Goal: Task Accomplishment & Management: Complete application form

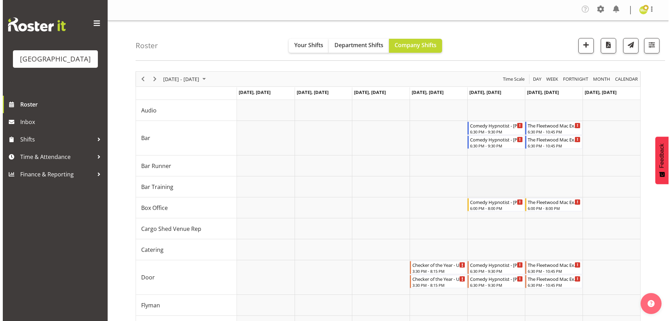
scroll to position [87, 0]
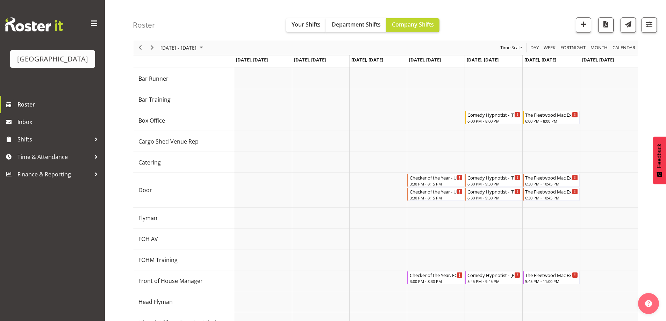
click at [197, 32] on div "Roster Your Shifts Department Shifts Company Shifts All Locations [GEOGRAPHIC_D…" at bounding box center [397, 20] width 529 height 40
click at [502, 17] on div "Roster Your Shifts Department Shifts Company Shifts All Locations [GEOGRAPHIC_D…" at bounding box center [397, 20] width 529 height 40
click at [483, 116] on div "Comedy Hypnotist - [PERSON_NAME] - Unfilled" at bounding box center [493, 114] width 53 height 7
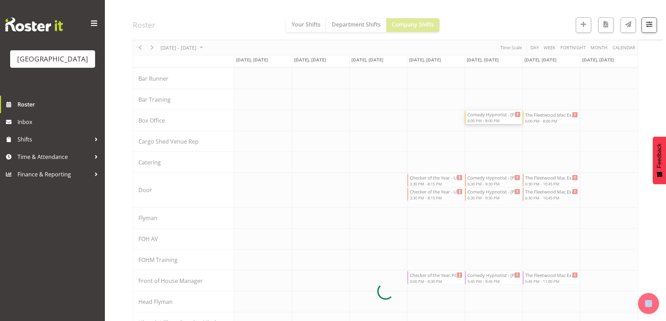
click at [483, 116] on div at bounding box center [385, 291] width 505 height 615
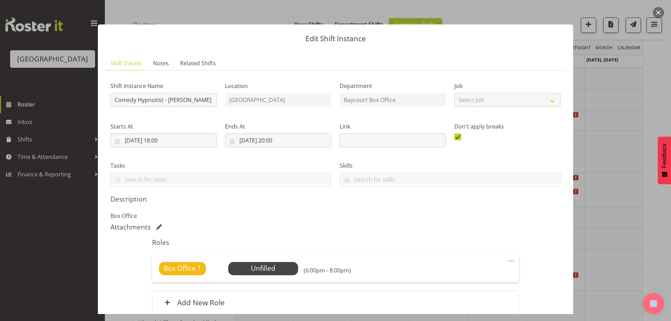
click at [404, 56] on ul "Shift Details Notes Related Shifts" at bounding box center [335, 63] width 461 height 14
click at [265, 266] on span "Select Employee" at bounding box center [263, 268] width 52 height 10
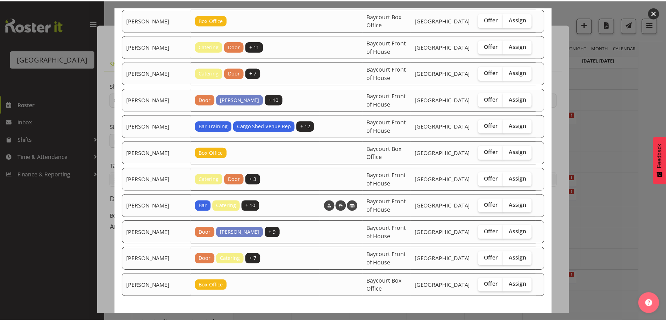
scroll to position [35, 0]
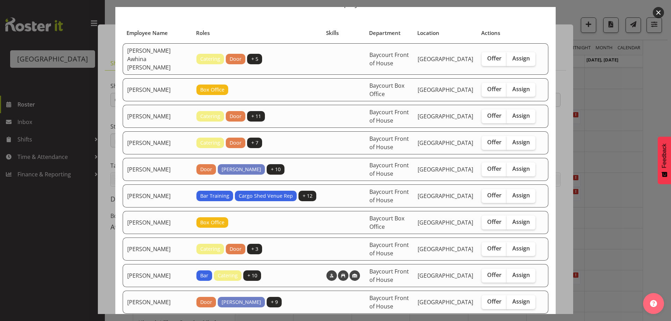
drag, startPoint x: 659, startPoint y: 10, endPoint x: 646, endPoint y: 22, distance: 16.8
click at [659, 10] on button "button" at bounding box center [658, 12] width 11 height 11
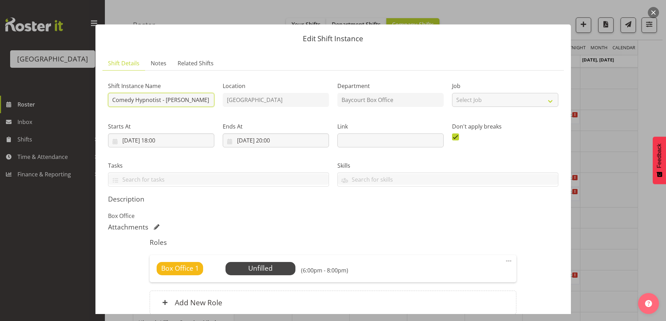
click at [108, 102] on input "Comedy Hypnotist - [PERSON_NAME]" at bounding box center [161, 100] width 106 height 14
drag, startPoint x: 465, startPoint y: 234, endPoint x: 460, endPoint y: 234, distance: 4.6
click at [465, 234] on div "Roles Box Office 1 Unfilled Select Employee (6:00pm - 8:00pm) Edit Cover Role D…" at bounding box center [332, 278] width 375 height 89
click at [651, 15] on button "button" at bounding box center [653, 12] width 11 height 11
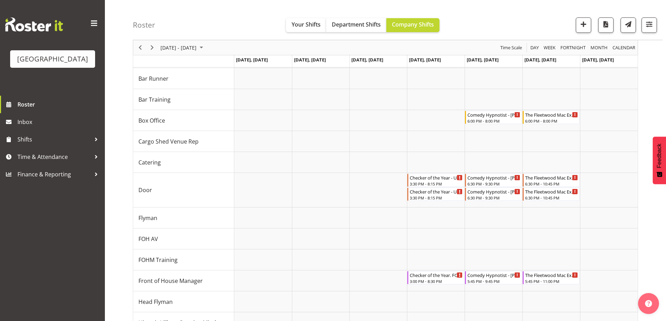
click at [484, 14] on div "Roster Your Shifts Department Shifts Company Shifts All Locations [GEOGRAPHIC_D…" at bounding box center [397, 20] width 529 height 40
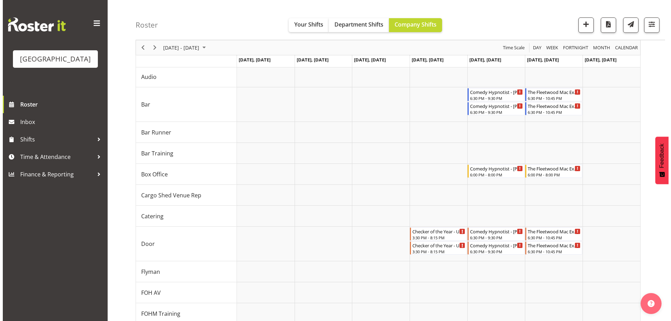
scroll to position [21, 0]
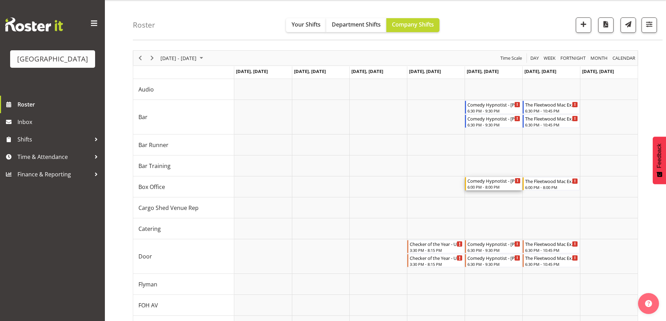
click at [500, 185] on div "6:00 PM - 8:00 PM" at bounding box center [493, 187] width 53 height 6
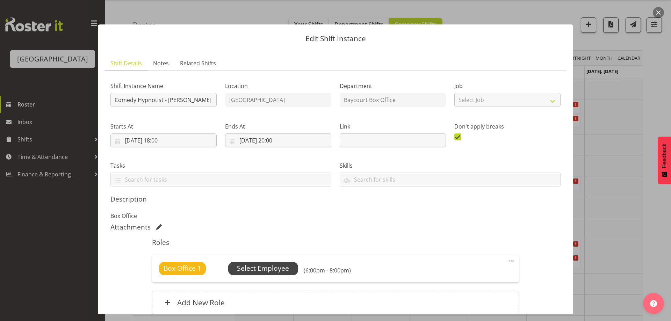
click at [270, 267] on span "Select Employee" at bounding box center [263, 268] width 52 height 10
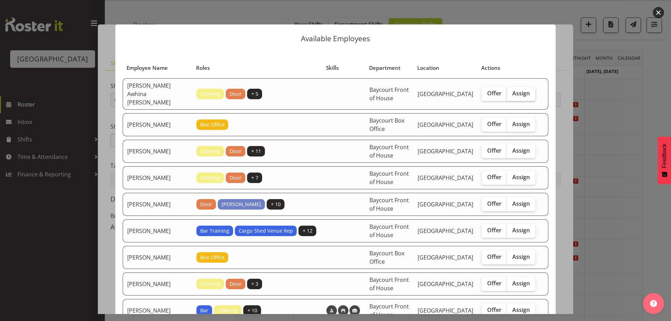
click at [518, 93] on span "Assign" at bounding box center [520, 93] width 17 height 7
click at [511, 93] on input "Assign" at bounding box center [509, 93] width 5 height 5
checkbox input "true"
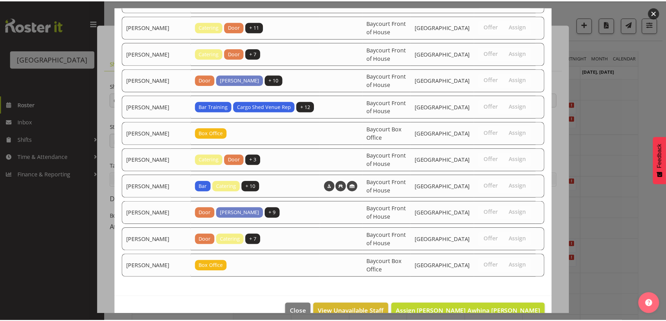
scroll to position [131, 0]
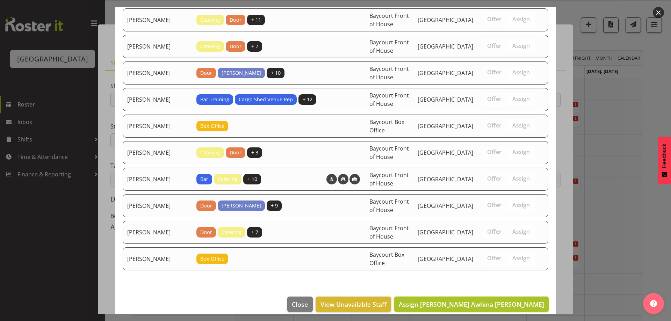
click at [483, 300] on span "Assign [PERSON_NAME] Awhina [PERSON_NAME]" at bounding box center [471, 304] width 145 height 8
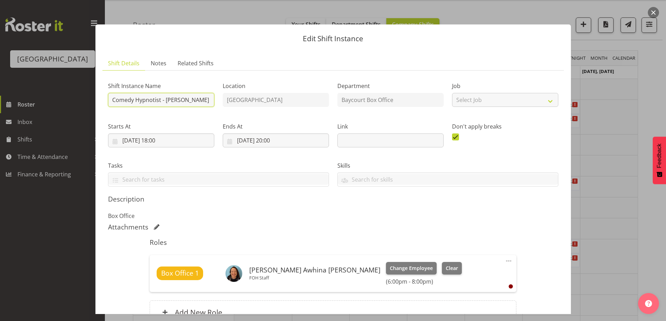
click at [110, 98] on input "Comedy Hypnotist - [PERSON_NAME]" at bounding box center [161, 100] width 106 height 14
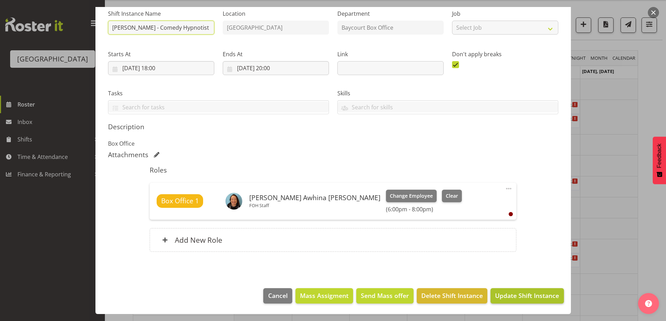
type input "[PERSON_NAME] - Comedy Hypnotist - [PERSON_NAME]"
click at [523, 296] on span "Update Shift Instance" at bounding box center [527, 295] width 64 height 9
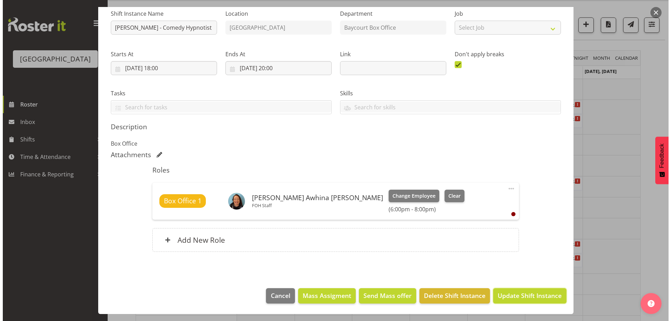
scroll to position [44, 0]
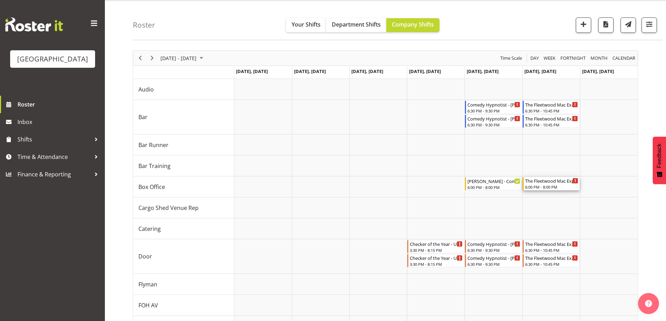
click at [553, 184] on div "The Fleetwood Mac Experience - Box Office - Unfilled 6:00 PM - 8:00 PM" at bounding box center [551, 183] width 53 height 13
click at [0, 0] on div at bounding box center [0, 0] width 0 height 0
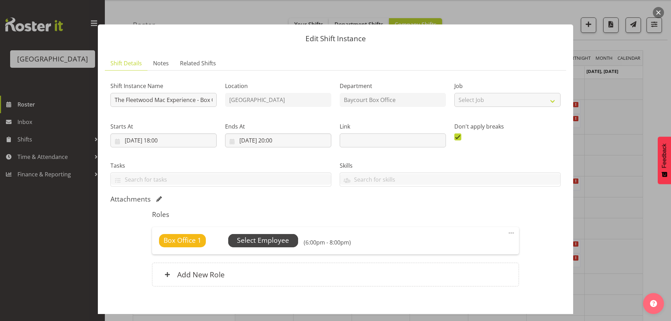
click at [253, 246] on span "Select Employee" at bounding box center [263, 240] width 70 height 13
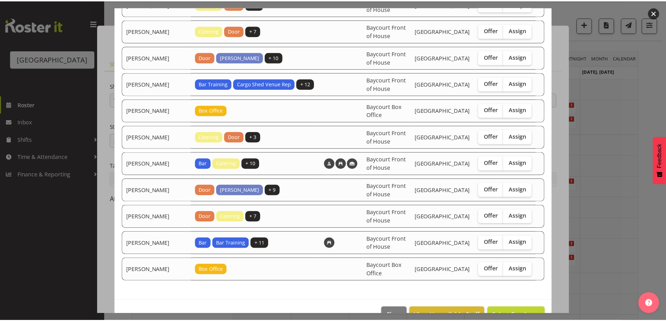
scroll to position [158, 0]
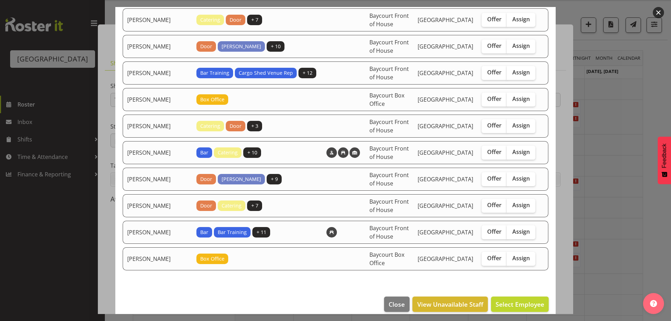
click at [156, 277] on section "Employee Name Roles Skills Department Location Actions [PERSON_NAME] Awhina [PE…" at bounding box center [335, 90] width 440 height 398
click at [517, 202] on span "Assign" at bounding box center [520, 205] width 17 height 7
click at [511, 203] on input "Assign" at bounding box center [509, 205] width 5 height 5
checkbox input "true"
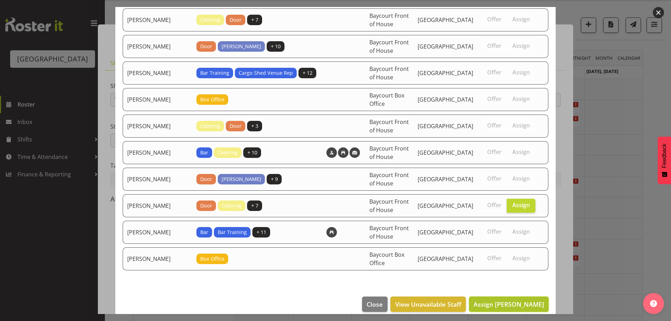
click at [526, 297] on button "Assign [PERSON_NAME]" at bounding box center [509, 304] width 80 height 15
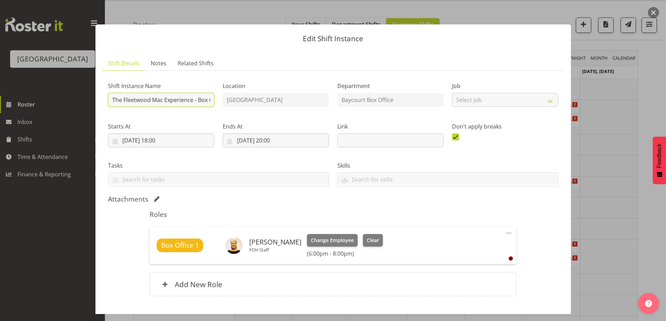
click at [108, 101] on input "The Fleetwood Mac Experience - Box Office" at bounding box center [161, 100] width 106 height 14
type input "Ruby - The Fleetwood Mac Experience - Box Office"
click at [536, 220] on div "Shift Instance Name Ruby - The Fleetwood Mac Experience - Box Office Location […" at bounding box center [333, 190] width 450 height 229
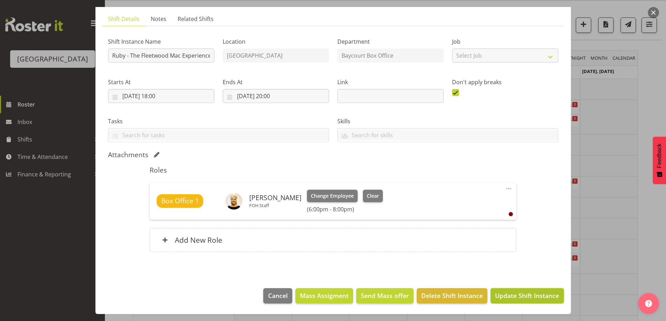
click at [528, 299] on span "Update Shift Instance" at bounding box center [527, 295] width 64 height 9
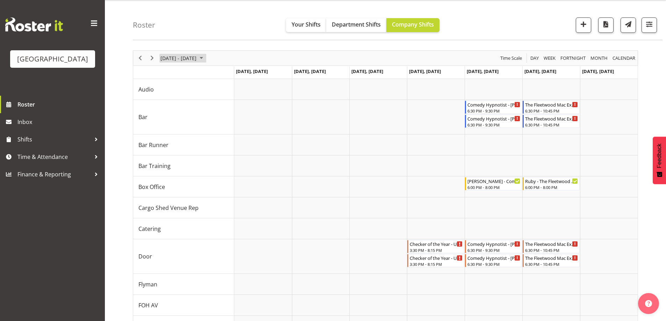
click at [197, 57] on span "[DATE] - [DATE]" at bounding box center [178, 58] width 37 height 9
click at [189, 101] on span "1" at bounding box center [190, 99] width 10 height 10
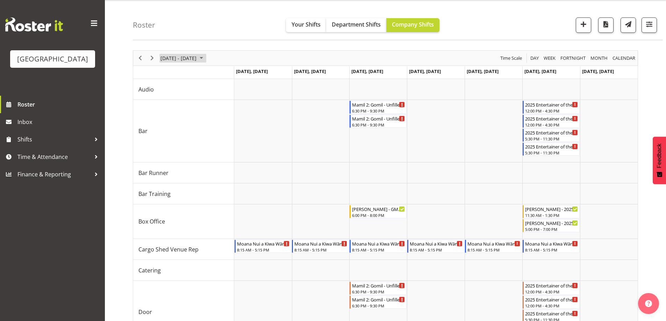
click at [187, 57] on span "[DATE] - [DATE]" at bounding box center [178, 58] width 37 height 9
click at [189, 112] on span "8" at bounding box center [190, 111] width 10 height 10
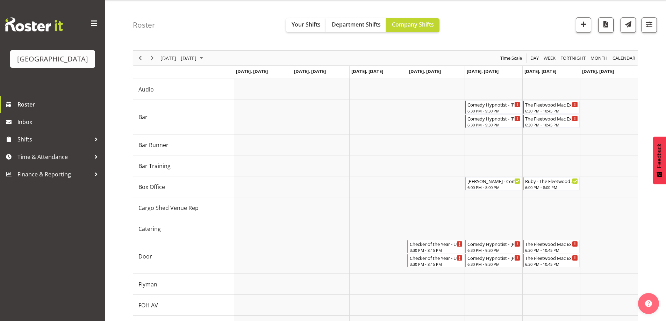
click at [215, 22] on div "Roster Your Shifts Department Shifts Company Shifts All Locations [GEOGRAPHIC_D…" at bounding box center [397, 20] width 529 height 40
click at [227, 21] on div "Roster Your Shifts Department Shifts Company Shifts All Locations [GEOGRAPHIC_D…" at bounding box center [397, 20] width 529 height 40
click at [178, 60] on span "[DATE] - [DATE]" at bounding box center [178, 58] width 37 height 9
click at [188, 97] on span "1" at bounding box center [190, 99] width 10 height 10
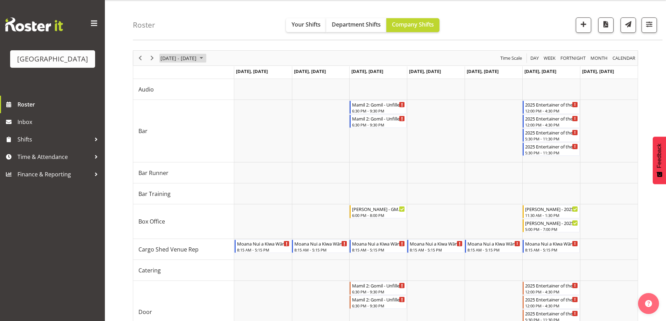
click at [170, 58] on span "[DATE] - [DATE]" at bounding box center [178, 58] width 37 height 9
click at [180, 110] on span "7" at bounding box center [179, 111] width 10 height 10
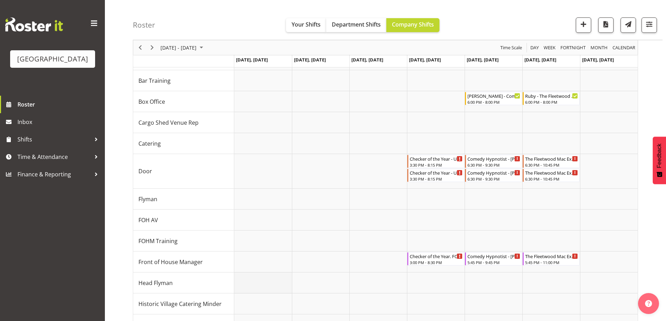
scroll to position [35, 0]
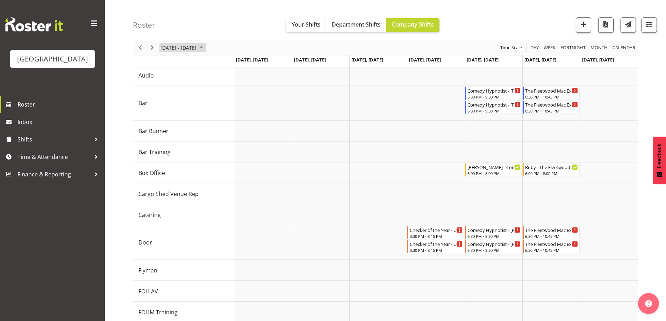
click at [194, 46] on span "[DATE] - [DATE]" at bounding box center [178, 47] width 37 height 9
click at [12, 145] on span at bounding box center [8, 139] width 10 height 10
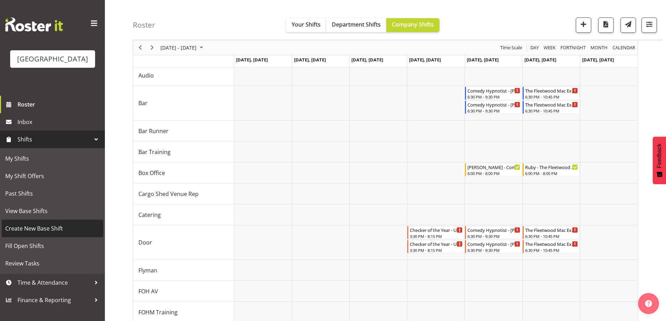
click at [28, 234] on span "Create New Base Shift" at bounding box center [52, 228] width 94 height 10
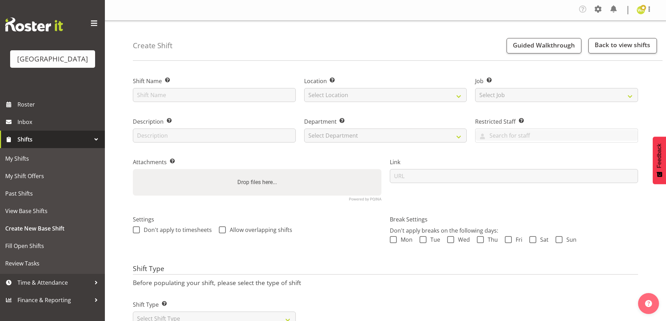
drag, startPoint x: 396, startPoint y: 246, endPoint x: 417, endPoint y: 241, distance: 21.2
click at [396, 245] on div "Break Settings Don't apply breaks on the following days: Mon Tue Wed Thu Fri Sa…" at bounding box center [513, 232] width 257 height 55
click at [429, 240] on span "Tue" at bounding box center [433, 239] width 14 height 7
click at [424, 240] on input "Tue" at bounding box center [421, 240] width 5 height 5
checkbox input "true"
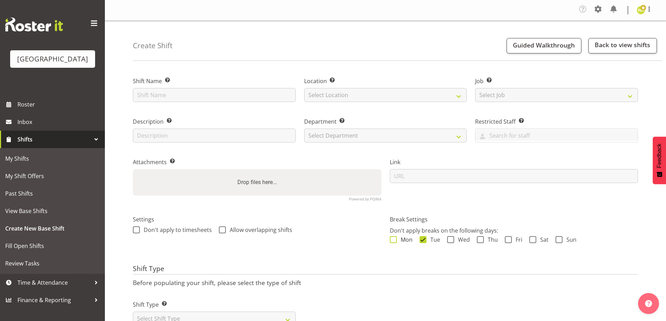
click at [393, 240] on span at bounding box center [393, 239] width 7 height 7
click at [393, 240] on input "Mon" at bounding box center [392, 240] width 5 height 5
checkbox input "true"
click at [452, 243] on span at bounding box center [450, 239] width 7 height 7
click at [451, 242] on input "Wed" at bounding box center [449, 240] width 5 height 5
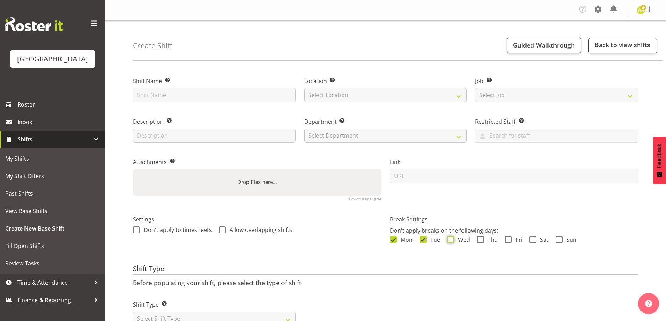
checkbox input "true"
click at [498, 240] on div "Mon Tue Wed Thu Fri Sat Sun" at bounding box center [514, 240] width 248 height 9
click at [517, 240] on span "Fri" at bounding box center [517, 239] width 10 height 7
click at [509, 240] on input "Fri" at bounding box center [507, 240] width 5 height 5
checkbox input "true"
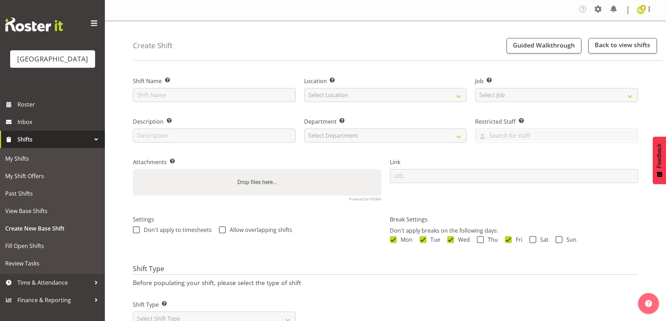
drag, startPoint x: 540, startPoint y: 236, endPoint x: 565, endPoint y: 240, distance: 25.9
click at [540, 236] on div "Don't apply breaks on the following days: Mon Tue Wed Thu Fri Sat Sun" at bounding box center [514, 235] width 248 height 19
click at [565, 240] on span "Sun" at bounding box center [569, 239] width 14 height 7
click at [560, 240] on input "Sun" at bounding box center [557, 240] width 5 height 5
checkbox input "true"
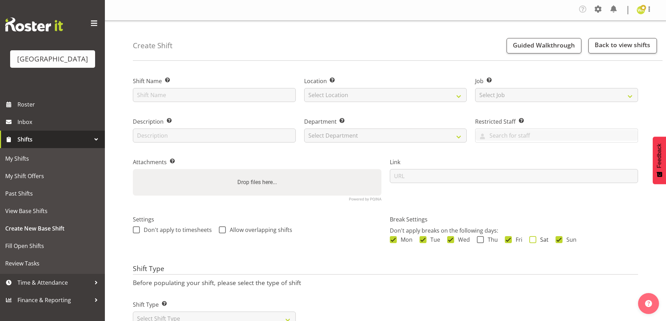
click at [536, 239] on span "Sat" at bounding box center [542, 239] width 12 height 7
click at [534, 239] on input "Sat" at bounding box center [531, 240] width 5 height 5
checkbox input "true"
click at [484, 243] on span "Thu" at bounding box center [491, 239] width 14 height 7
click at [481, 242] on input "Thu" at bounding box center [479, 240] width 5 height 5
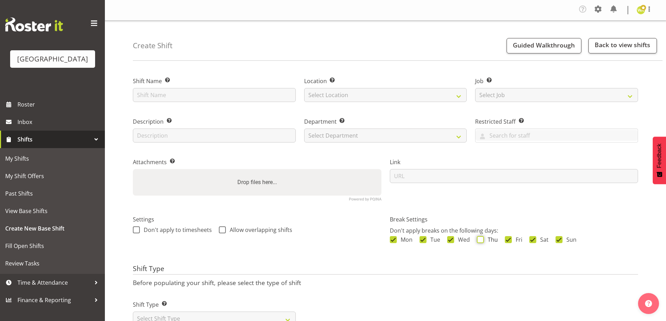
checkbox input "true"
click at [345, 106] on div "Location Enter the location where the shift will occur. Select Location Baycour…" at bounding box center [385, 87] width 171 height 41
click at [344, 95] on select "Select Location Baycourt Community and Arts Centre Cargo Shed Historic Village" at bounding box center [385, 95] width 163 height 14
drag, startPoint x: 329, startPoint y: 132, endPoint x: 330, endPoint y: 136, distance: 3.9
click at [329, 132] on select "Select Department Baycourt Box Office" at bounding box center [385, 136] width 163 height 14
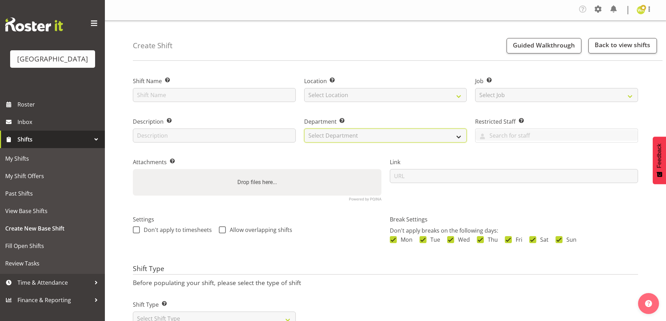
select select "794"
click at [304, 129] on select "Select Department Baycourt Box Office" at bounding box center [385, 136] width 163 height 14
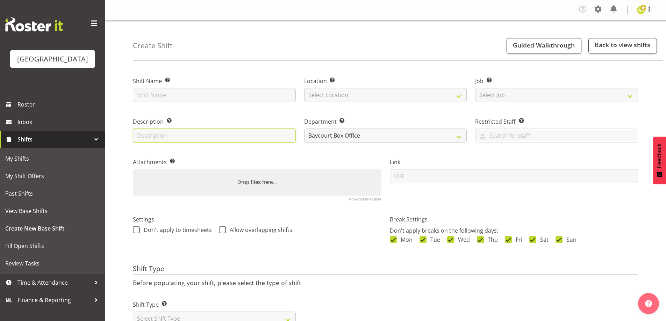
click at [153, 140] on input "text" at bounding box center [214, 136] width 163 height 14
type input "Box Office"
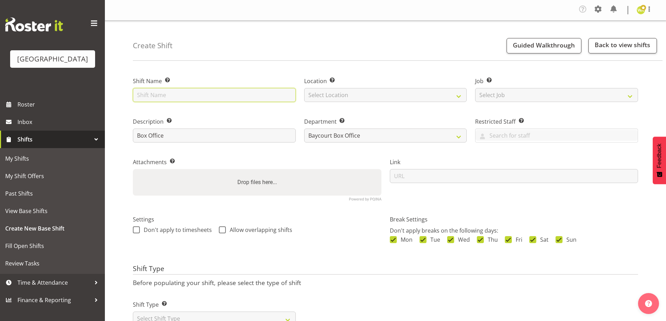
click at [144, 96] on input "text" at bounding box center [214, 95] width 163 height 14
drag, startPoint x: 137, startPoint y: 95, endPoint x: 146, endPoint y: 101, distance: 10.8
click at [138, 95] on input "Shot Bro - Baycourt Presents" at bounding box center [214, 95] width 163 height 14
type input "Shot Bro - Baycourt Presents"
click at [363, 274] on h4 "Shift Type" at bounding box center [385, 270] width 505 height 10
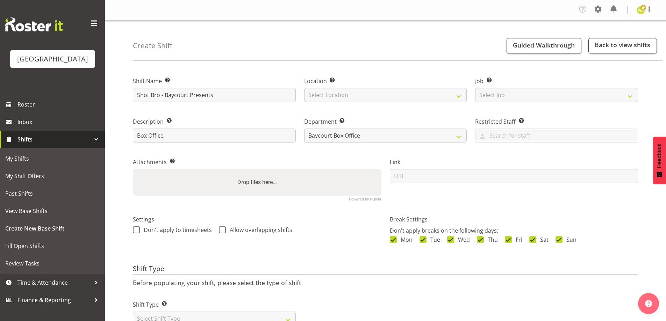
scroll to position [30, 0]
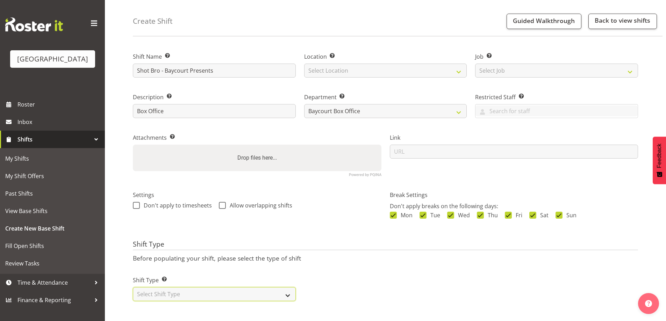
click at [214, 294] on select "Select Shift Type One Off Shift Recurring Shift Rotating Shift" at bounding box center [214, 294] width 163 height 14
select select "one_off"
click at [133, 287] on select "Select Shift Type One Off Shift Recurring Shift Rotating Shift" at bounding box center [214, 294] width 163 height 14
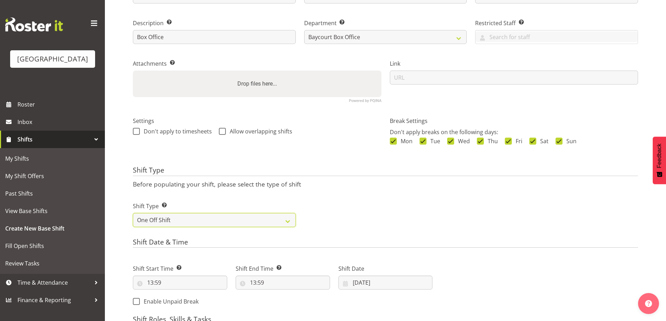
scroll to position [204, 0]
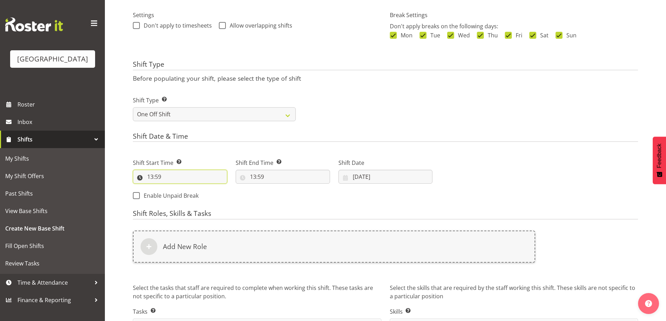
click at [151, 175] on input "13:59" at bounding box center [180, 177] width 94 height 14
click at [178, 193] on select "00 01 02 03 04 05 06 07 08 09 10 11 12 13 14 15 16 17 18 19 20 21 22 23" at bounding box center [181, 195] width 16 height 14
select select "17"
click at [173, 188] on select "00 01 02 03 04 05 06 07 08 09 10 11 12 13 14 15 16 17 18 19 20 21 22 23" at bounding box center [181, 195] width 16 height 14
type input "17:59"
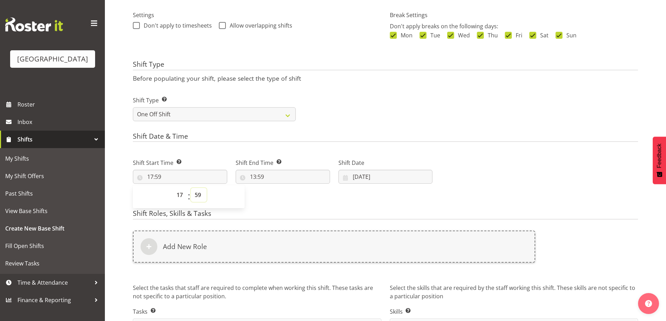
click at [196, 194] on select "00 01 02 03 04 05 06 07 08 09 10 11 12 13 14 15 16 17 18 19 20 21 22 23 24 25 2…" at bounding box center [199, 195] width 16 height 14
select select "30"
click at [191, 188] on select "00 01 02 03 04 05 06 07 08 09 10 11 12 13 14 15 16 17 18 19 20 21 22 23 24 25 2…" at bounding box center [199, 195] width 16 height 14
type input "17:30"
click at [255, 177] on input "13:59" at bounding box center [283, 177] width 94 height 14
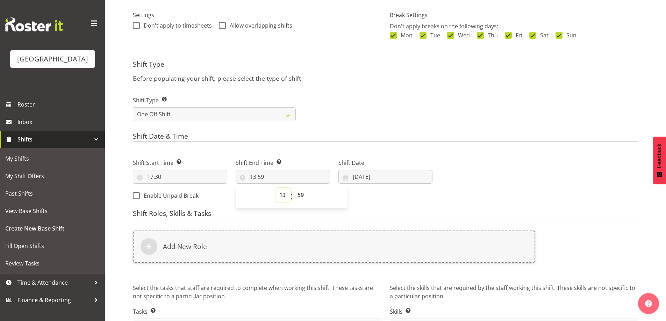
click at [281, 194] on select "00 01 02 03 04 05 06 07 08 09 10 11 12 13 14 15 16 17 18 19 20 21 22 23" at bounding box center [283, 195] width 16 height 14
select select "19"
click at [275, 188] on select "00 01 02 03 04 05 06 07 08 09 10 11 12 13 14 15 16 17 18 19 20 21 22 23" at bounding box center [283, 195] width 16 height 14
type input "19:59"
click at [298, 196] on select "00 01 02 03 04 05 06 07 08 09 10 11 12 13 14 15 16 17 18 19 20 21 22 23 24 25 2…" at bounding box center [302, 195] width 16 height 14
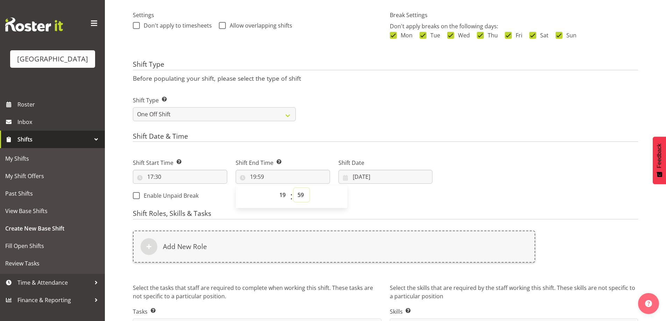
click at [306, 197] on select "00 01 02 03 04 05 06 07 08 09 10 11 12 13 14 15 16 17 18 19 20 21 22 23 24 25 2…" at bounding box center [302, 195] width 16 height 14
click at [304, 193] on select "00 01 02 03 04 05 06 07 08 09 10 11 12 13 14 15 16 17 18 19 20 21 22 23 24 25 2…" at bounding box center [302, 195] width 16 height 14
select select "30"
click at [294, 188] on select "00 01 02 03 04 05 06 07 08 09 10 11 12 13 14 15 16 17 18 19 20 21 22 23 24 25 2…" at bounding box center [302, 195] width 16 height 14
type input "19:30"
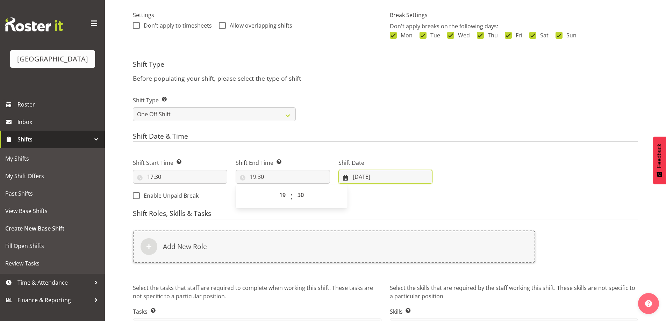
click at [360, 182] on input "03/09/2025" at bounding box center [385, 177] width 94 height 14
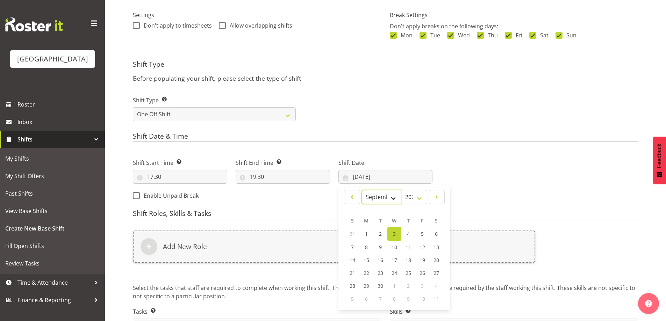
click at [386, 198] on select "January February March April May June July August September October November De…" at bounding box center [381, 197] width 40 height 14
select select "9"
click at [361, 190] on select "January February March April May June July August September October November De…" at bounding box center [381, 197] width 40 height 14
click at [381, 246] on span "7" at bounding box center [380, 246] width 3 height 7
type input "07/10/2025"
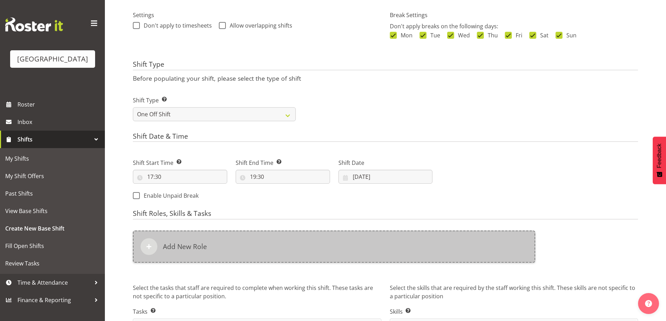
click at [319, 247] on div "Add New Role" at bounding box center [334, 247] width 402 height 32
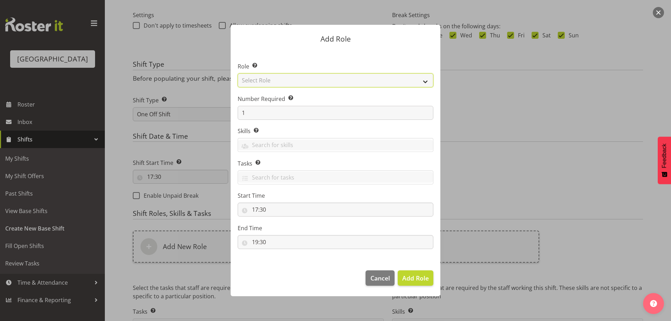
click at [304, 82] on select "Select Role Audio Bar Bar Runner Bar Training Box Office Cargo Shed Venue Rep C…" at bounding box center [336, 80] width 196 height 14
select select "1301"
click at [238, 73] on select "Select Role Audio Bar Bar Runner Bar Training Box Office Cargo Shed Venue Rep C…" at bounding box center [336, 80] width 196 height 14
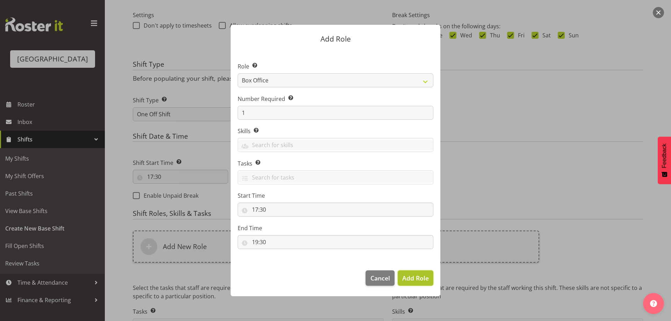
click at [417, 279] on span "Add Role" at bounding box center [415, 278] width 27 height 8
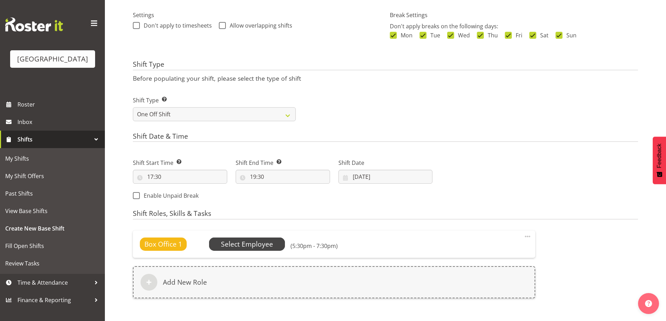
click at [247, 244] on span "Select Employee" at bounding box center [247, 244] width 52 height 10
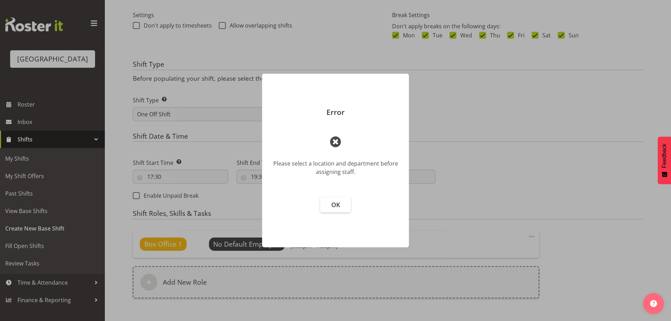
drag, startPoint x: 340, startPoint y: 201, endPoint x: 354, endPoint y: 201, distance: 14.0
click at [340, 201] on button "OK" at bounding box center [335, 204] width 31 height 15
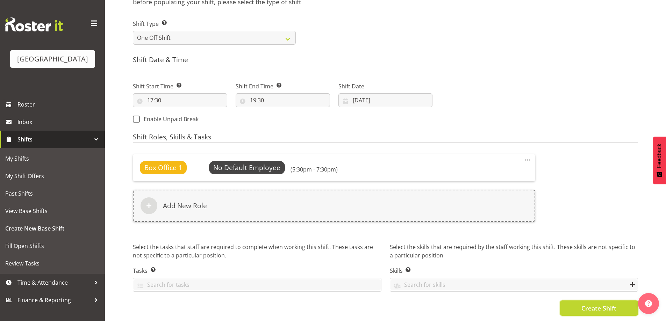
click at [594, 301] on button "Create Shift" at bounding box center [599, 308] width 78 height 15
click at [584, 304] on span "Create Shift" at bounding box center [598, 308] width 35 height 9
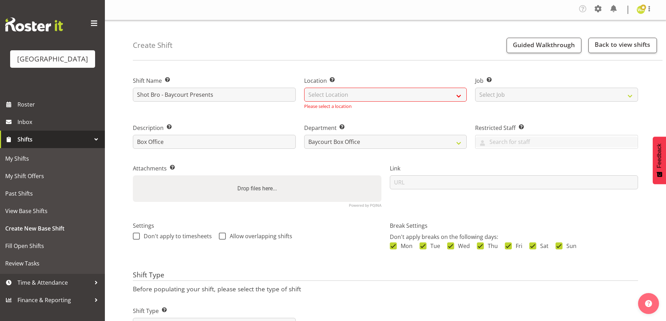
scroll to position [0, 0]
click at [329, 101] on select "Select Location Baycourt Community and Arts Centre Cargo Shed Historic Village" at bounding box center [385, 95] width 163 height 14
select select "1115"
click at [304, 88] on select "Select Location Baycourt Community and Arts Centre Cargo Shed Historic Village" at bounding box center [385, 95] width 163 height 14
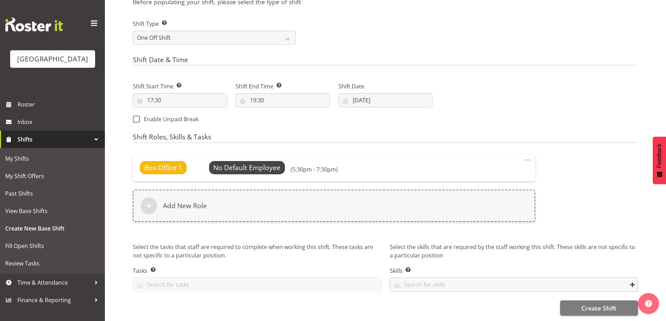
scroll to position [286, 0]
click at [592, 308] on button "Create Shift" at bounding box center [599, 308] width 78 height 15
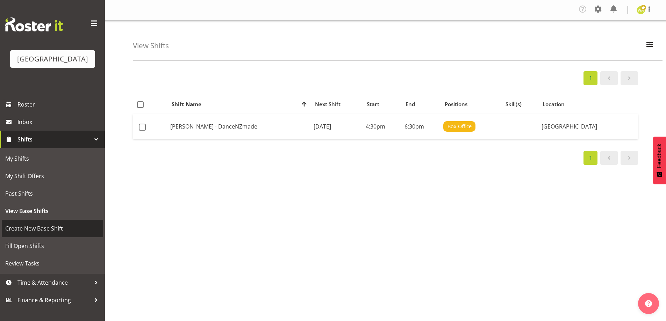
click at [20, 234] on span "Create New Base Shift" at bounding box center [52, 228] width 94 height 10
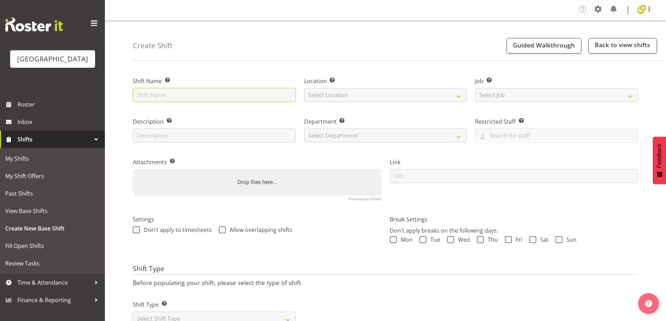
click at [195, 94] on input "text" at bounding box center [214, 95] width 163 height 14
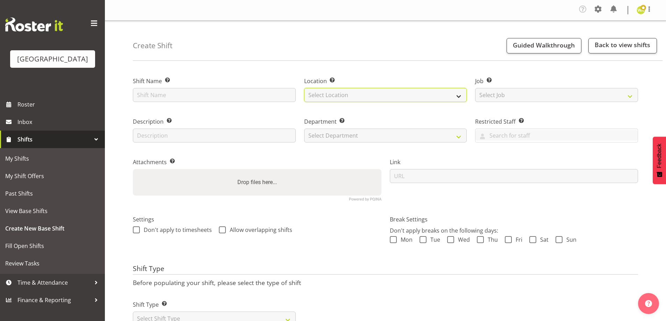
click at [363, 99] on select "Select Location Baycourt Community and Arts Centre Cargo Shed Historic Village" at bounding box center [385, 95] width 163 height 14
select select "1115"
click at [304, 88] on select "Select Location Baycourt Community and Arts Centre Cargo Shed Historic Village" at bounding box center [385, 95] width 163 height 14
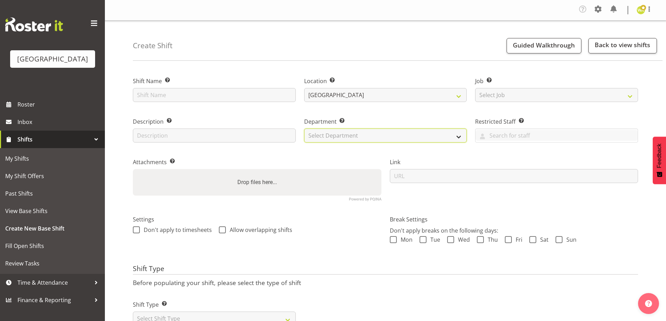
click at [355, 135] on select "Select Department Baycourt Box Office" at bounding box center [385, 136] width 163 height 14
select select "794"
click at [304, 129] on select "Select Department Baycourt Box Office" at bounding box center [385, 136] width 163 height 14
click at [393, 242] on span at bounding box center [393, 239] width 7 height 7
click at [393, 242] on input "Mon" at bounding box center [392, 240] width 5 height 5
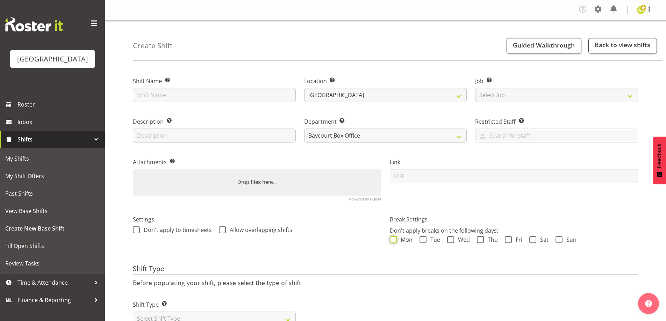
checkbox input "true"
click at [439, 244] on div "Mon Tue Wed Thu Fri Sat Sun" at bounding box center [514, 240] width 248 height 9
click at [458, 244] on div "Mon Tue Wed Thu Fri Sat Sun" at bounding box center [514, 240] width 248 height 9
click at [454, 239] on span "Wed" at bounding box center [462, 239] width 16 height 7
click at [451, 239] on input "Wed" at bounding box center [449, 240] width 5 height 5
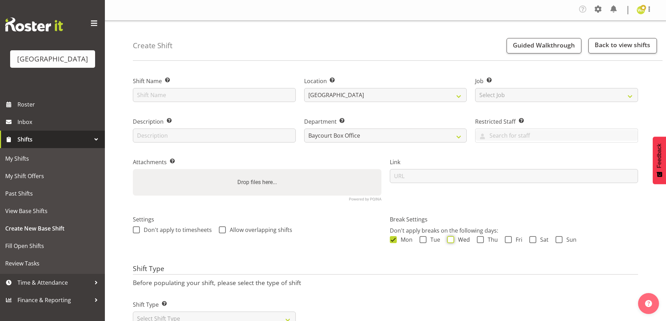
checkbox input "true"
click at [434, 239] on span "Tue" at bounding box center [433, 239] width 14 height 7
click at [424, 239] on input "Tue" at bounding box center [421, 240] width 5 height 5
checkbox input "true"
click at [494, 239] on span "Thu" at bounding box center [491, 239] width 14 height 7
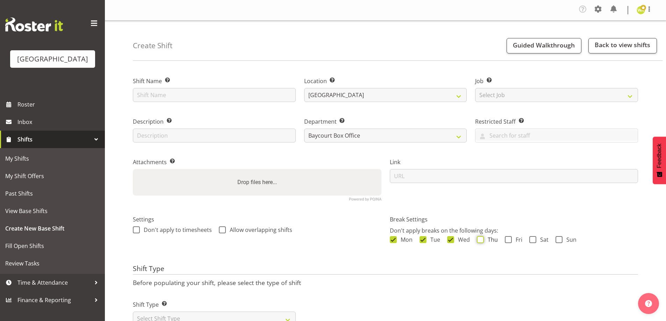
click at [481, 239] on input "Thu" at bounding box center [479, 240] width 5 height 5
checkbox input "true"
click at [513, 239] on span "Fri" at bounding box center [517, 239] width 10 height 7
click at [509, 239] on input "Fri" at bounding box center [507, 240] width 5 height 5
checkbox input "true"
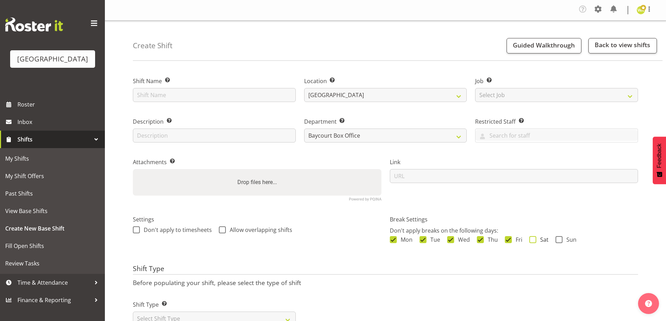
drag, startPoint x: 539, startPoint y: 240, endPoint x: 559, endPoint y: 241, distance: 19.9
click at [540, 241] on span "Sat" at bounding box center [542, 239] width 12 height 7
click at [534, 241] on input "Sat" at bounding box center [531, 240] width 5 height 5
checkbox input "true"
click at [573, 241] on span "Sun" at bounding box center [569, 239] width 14 height 7
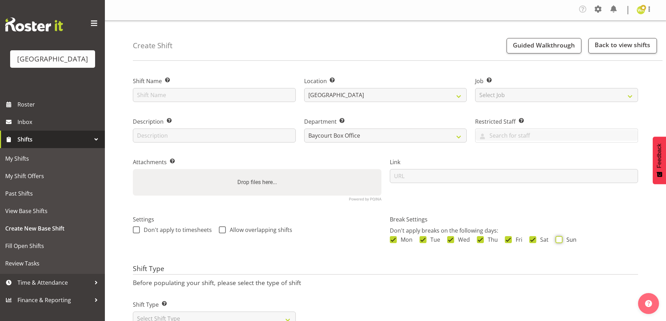
click at [560, 241] on input "Sun" at bounding box center [557, 240] width 5 height 5
checkbox input "true"
click at [189, 134] on input "text" at bounding box center [214, 136] width 163 height 14
type input "Box Office"
